Goal: Navigation & Orientation: Find specific page/section

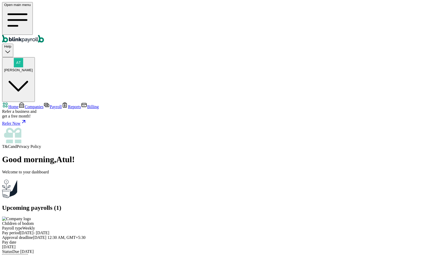
click at [33, 68] on span "[PERSON_NAME]" at bounding box center [18, 70] width 29 height 4
click at [34, 105] on span "Companies" at bounding box center [34, 107] width 19 height 4
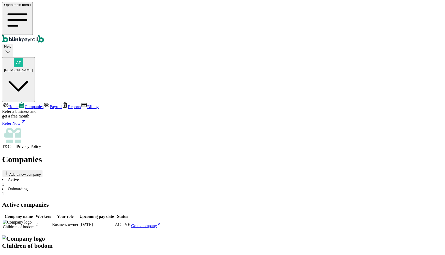
click at [157, 224] on span "Go to company" at bounding box center [144, 226] width 26 height 4
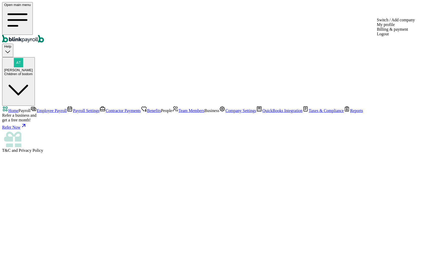
click at [33, 72] on div "Children of bodom" at bounding box center [18, 74] width 29 height 4
